Goal: Check status: Check status

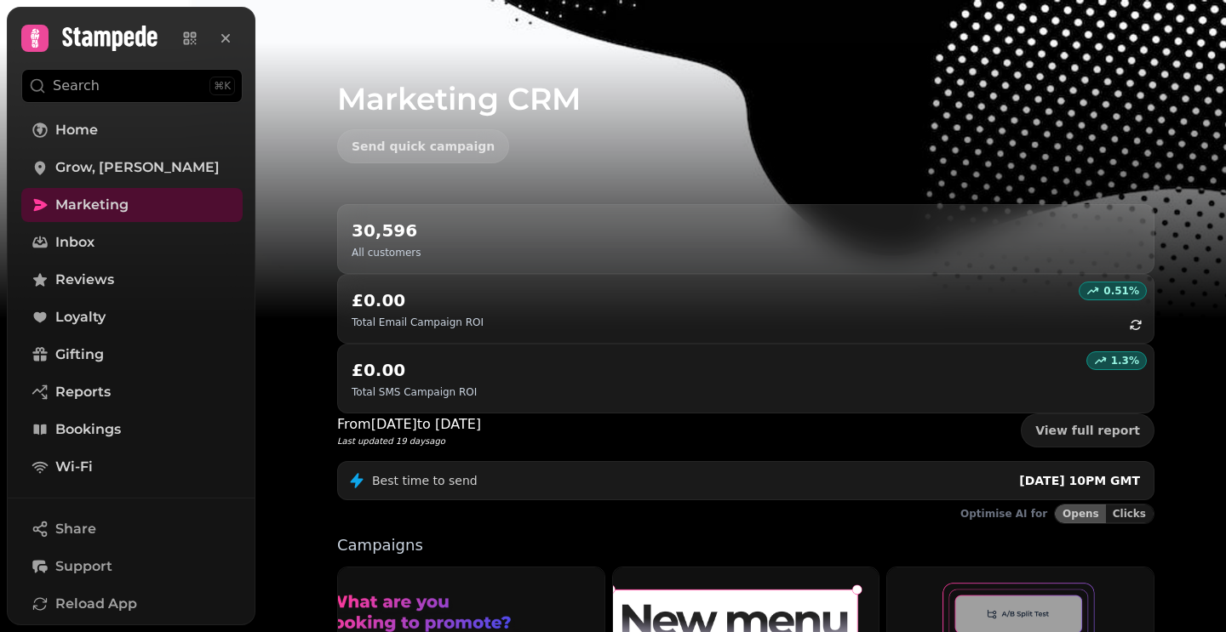
scroll to position [430, 0]
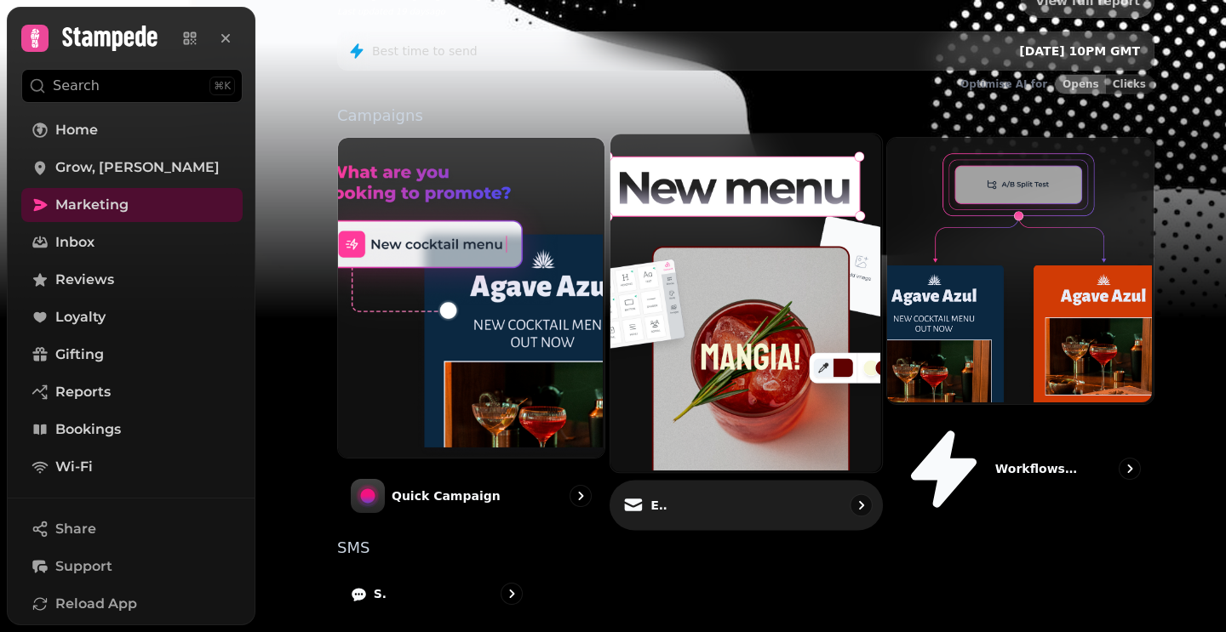
click at [724, 481] on div "Email" at bounding box center [745, 506] width 273 height 50
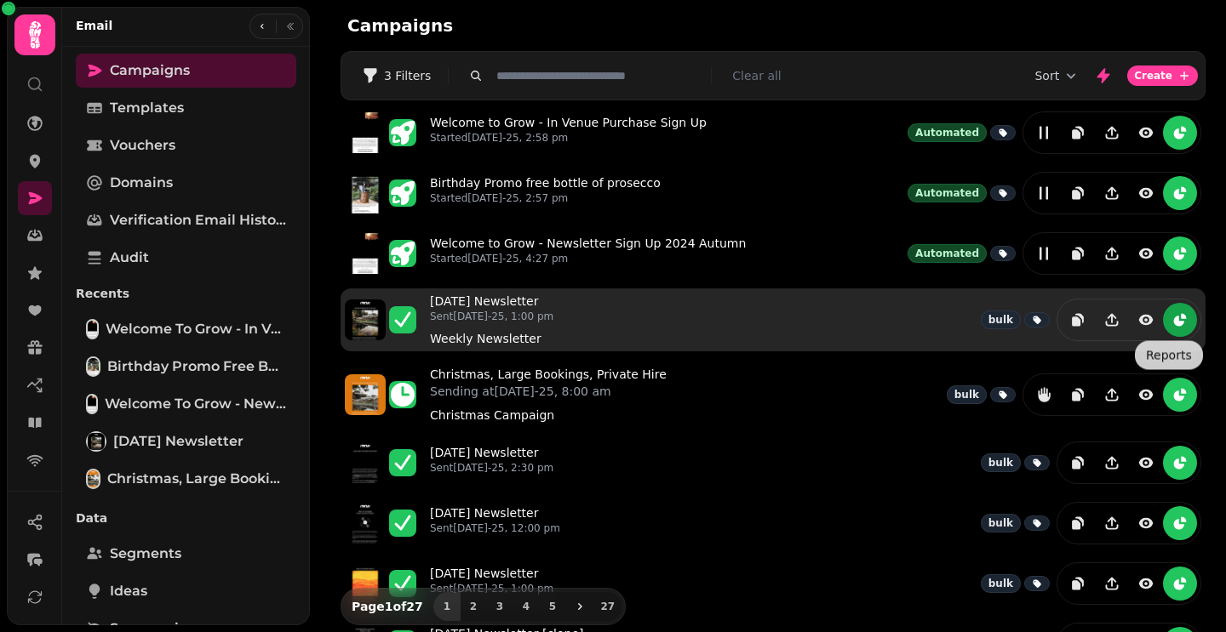
click at [1171, 320] on icon "reports" at bounding box center [1179, 320] width 17 height 17
